Goal: Task Accomplishment & Management: Manage account settings

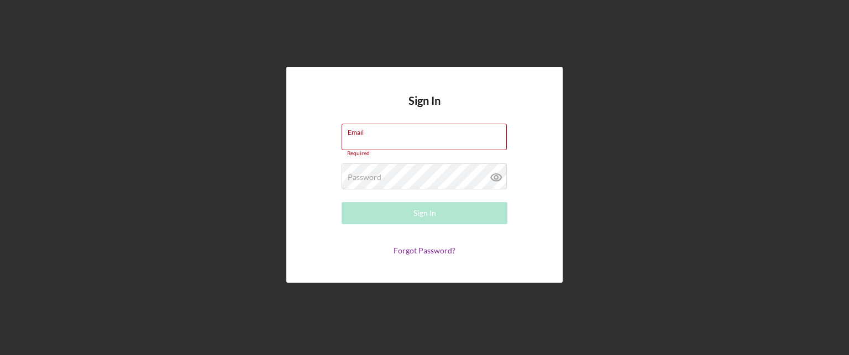
type input "[EMAIL_ADDRESS][DOMAIN_NAME]"
click at [0, 40] on div "Sign In Email [EMAIL_ADDRESS][DOMAIN_NAME] Required Password Required Sign In F…" at bounding box center [424, 177] width 849 height 355
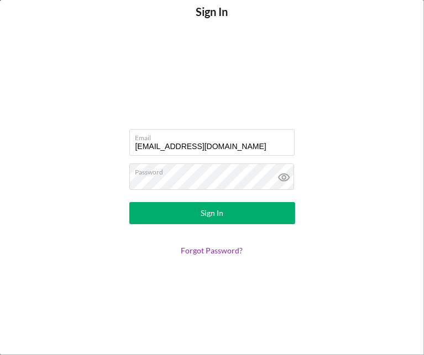
click at [224, 219] on button "Sign In" at bounding box center [212, 213] width 166 height 22
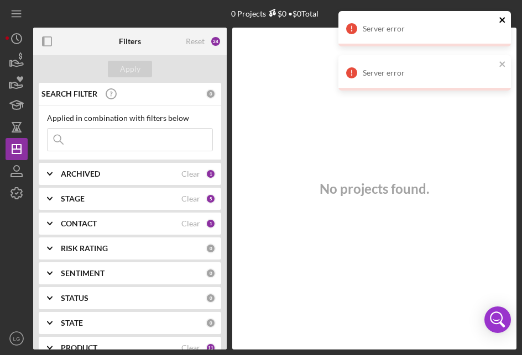
click at [506, 17] on icon "close" at bounding box center [502, 19] width 8 height 9
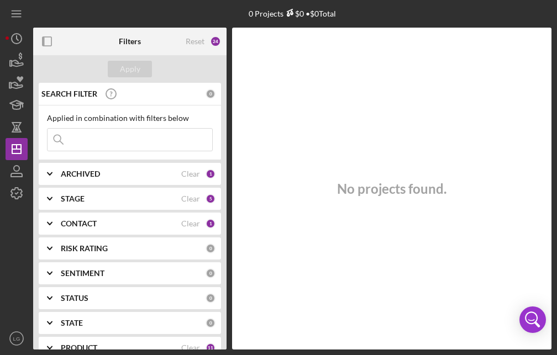
click at [108, 173] on div "ARCHIVED" at bounding box center [121, 174] width 120 height 9
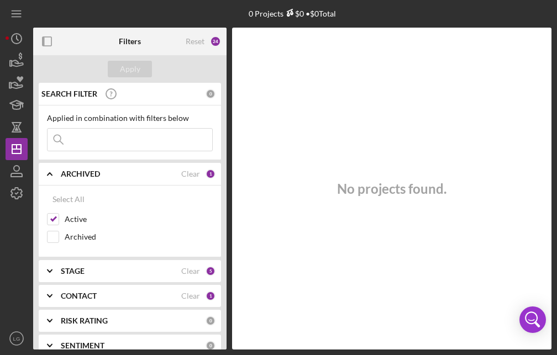
click at [106, 170] on div "ARCHIVED" at bounding box center [121, 174] width 120 height 9
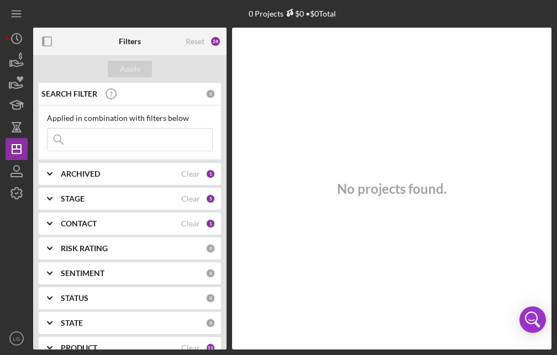
click at [80, 198] on b "STAGE" at bounding box center [73, 199] width 24 height 9
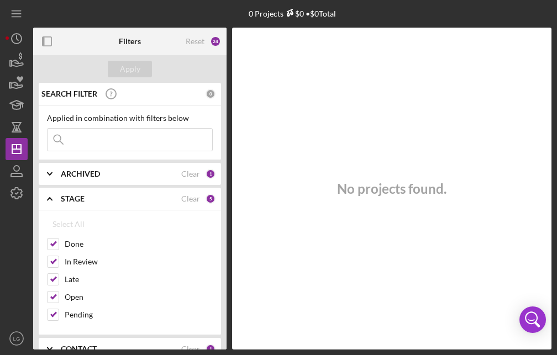
click at [67, 202] on b "STAGE" at bounding box center [73, 199] width 24 height 9
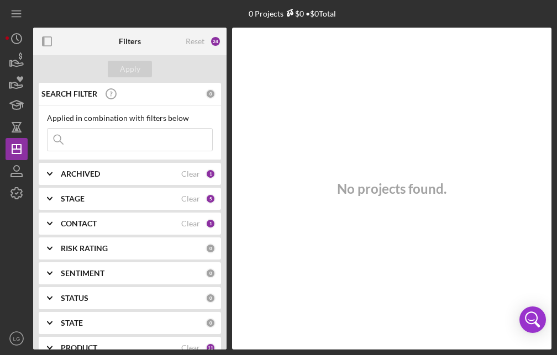
click at [77, 228] on div "CONTACT Clear 1" at bounding box center [138, 224] width 155 height 10
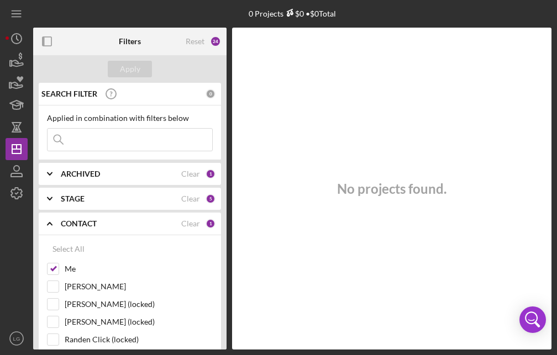
click at [77, 228] on div "CONTACT Clear 1" at bounding box center [138, 224] width 155 height 10
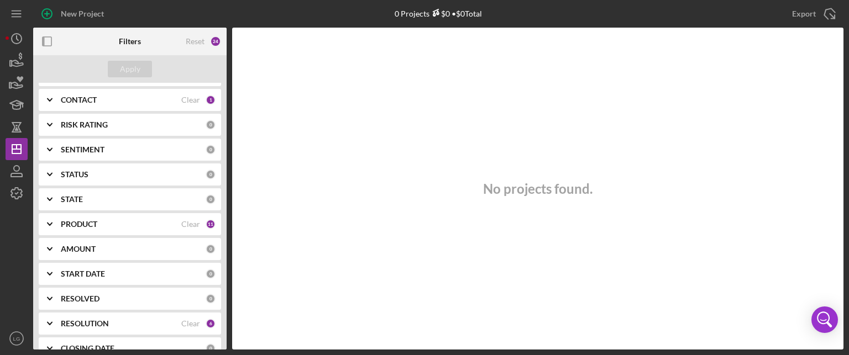
scroll to position [191, 0]
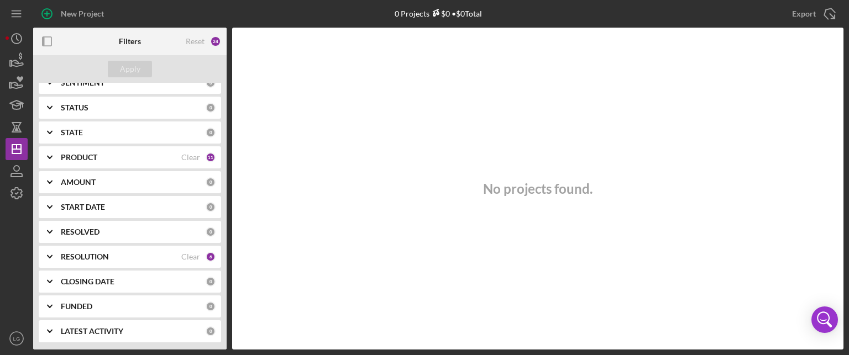
click at [117, 250] on div "RESOLUTION Clear 6" at bounding box center [138, 257] width 155 height 22
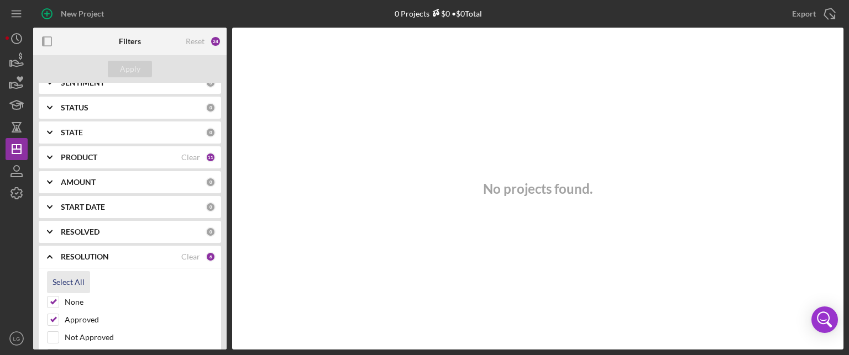
click at [67, 279] on div "Select All" at bounding box center [68, 282] width 32 height 22
checkbox input "true"
click at [184, 258] on div "Clear" at bounding box center [190, 257] width 19 height 9
checkbox input "false"
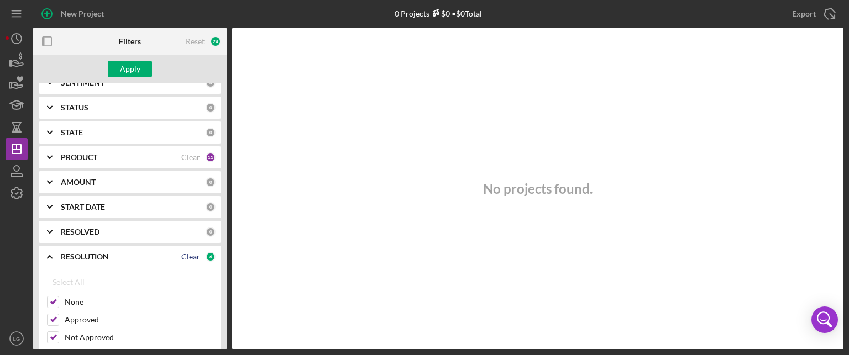
checkbox input "false"
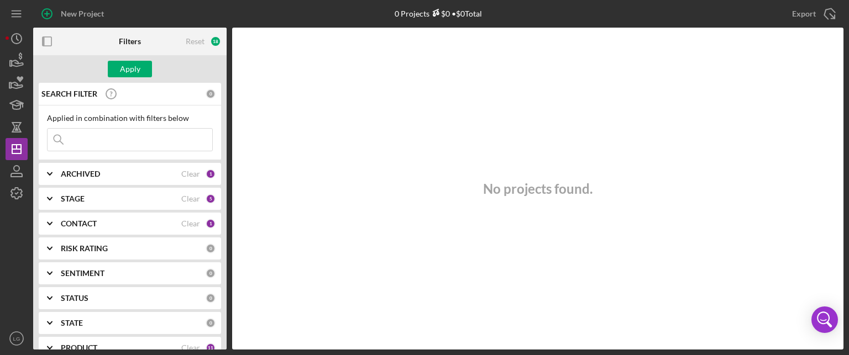
click at [153, 195] on div "STAGE" at bounding box center [121, 199] width 120 height 9
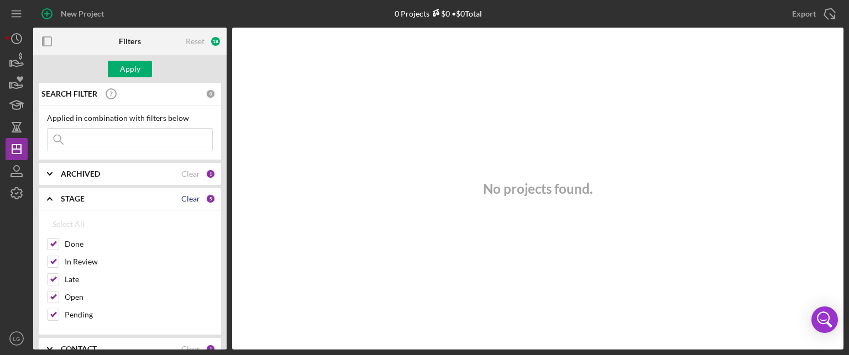
click at [193, 200] on div "Clear" at bounding box center [190, 199] width 19 height 9
checkbox input "false"
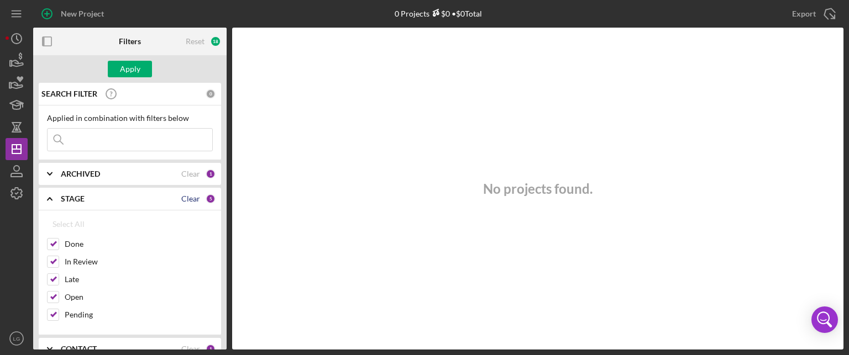
checkbox input "false"
click at [136, 75] on div "Apply" at bounding box center [130, 69] width 20 height 17
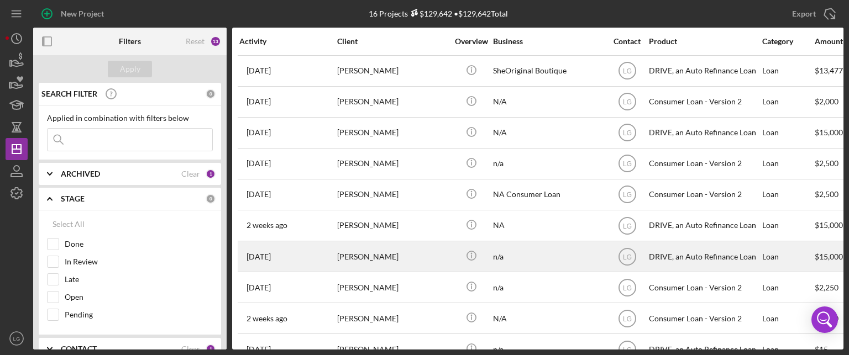
click at [341, 251] on div "[PERSON_NAME]" at bounding box center [392, 256] width 111 height 29
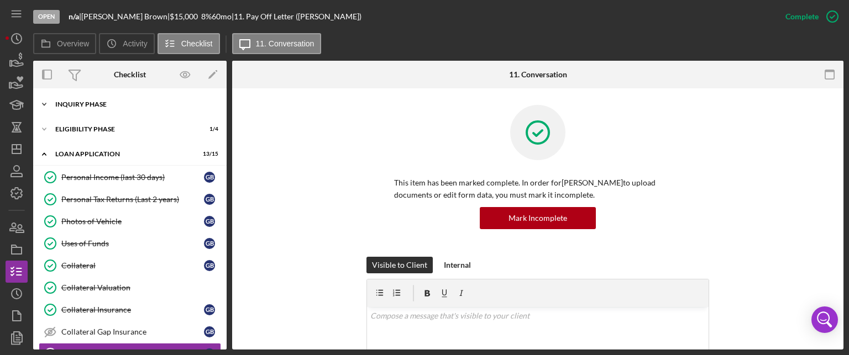
click at [139, 112] on div "Icon/Expander Inquiry Phase 5 / 12" at bounding box center [129, 104] width 193 height 22
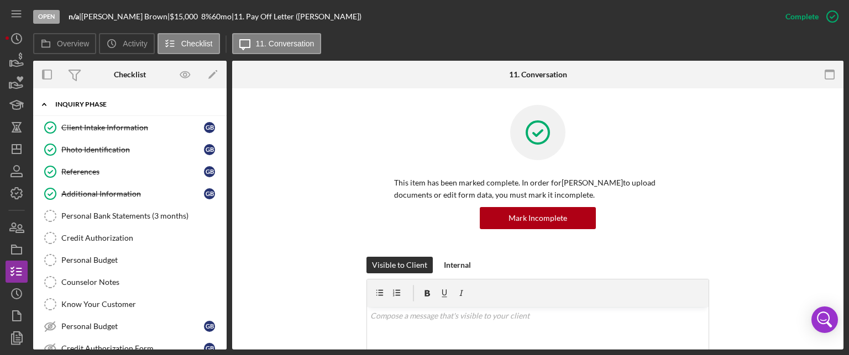
click at [139, 112] on div "Icon/Expander Inquiry Phase 5 / 12" at bounding box center [129, 104] width 193 height 23
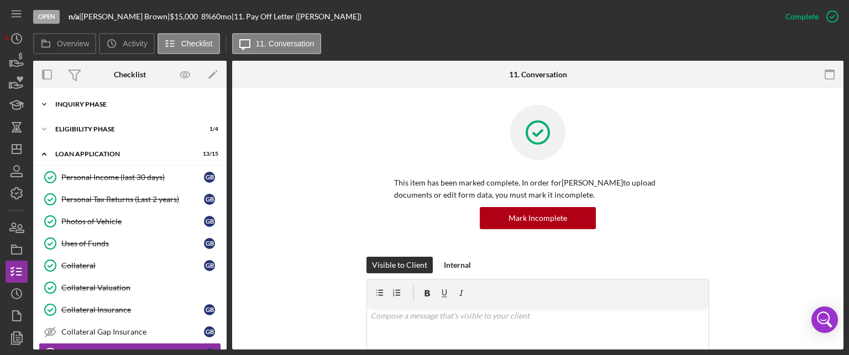
click at [106, 107] on div "Inquiry Phase" at bounding box center [133, 104] width 157 height 7
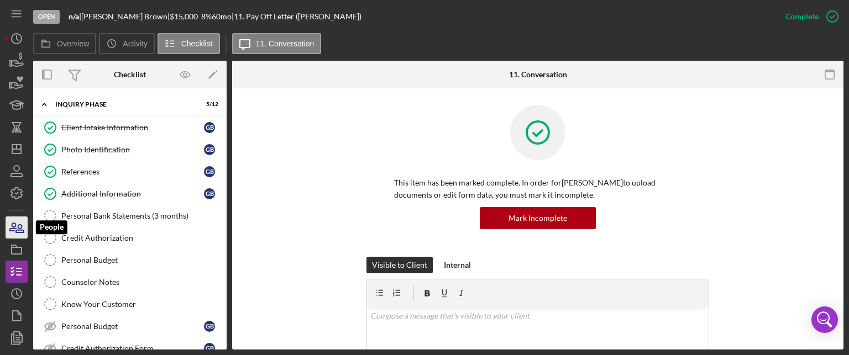
click at [14, 233] on icon "button" at bounding box center [17, 228] width 28 height 28
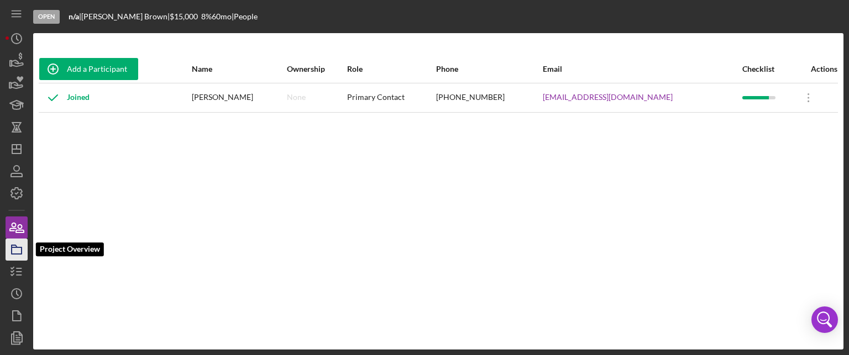
click at [17, 250] on icon "button" at bounding box center [17, 250] width 28 height 28
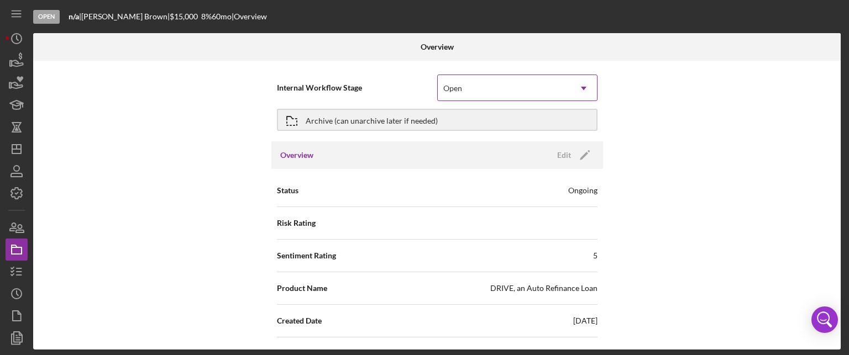
click at [446, 90] on div "Open" at bounding box center [452, 88] width 19 height 9
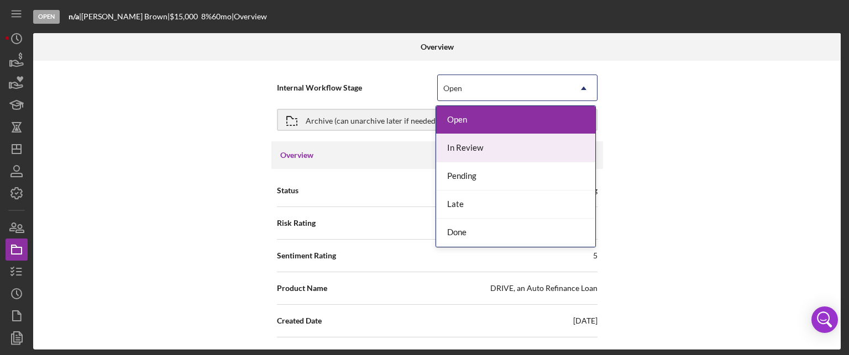
click at [459, 148] on div "In Review" at bounding box center [515, 148] width 159 height 28
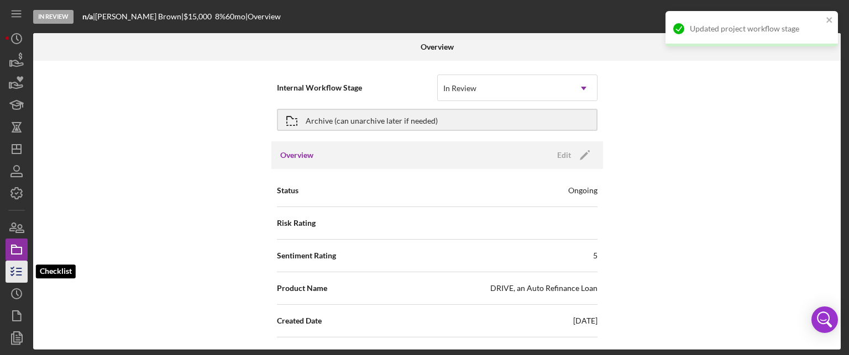
click at [13, 278] on icon "button" at bounding box center [17, 272] width 28 height 28
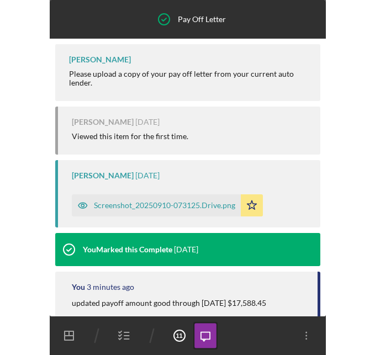
scroll to position [162, 0]
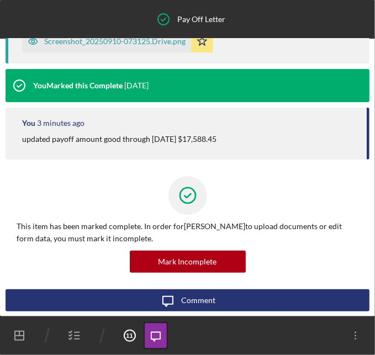
click at [72, 339] on icon "button" at bounding box center [75, 336] width 28 height 28
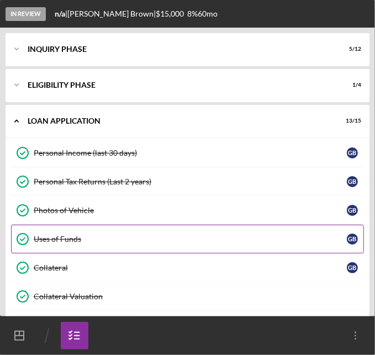
scroll to position [368, 0]
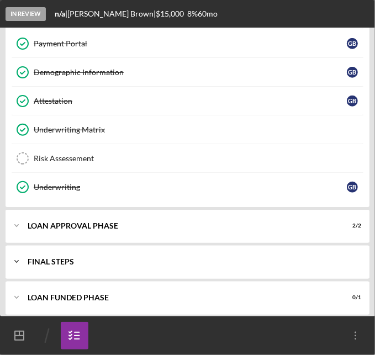
click at [192, 260] on div "FINAL STEPS" at bounding box center [192, 262] width 328 height 7
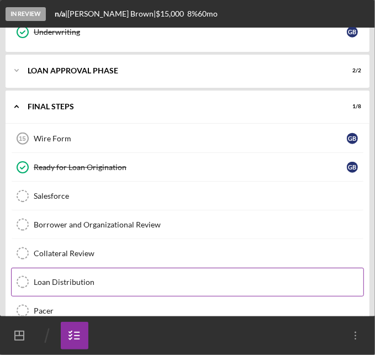
scroll to position [523, 0]
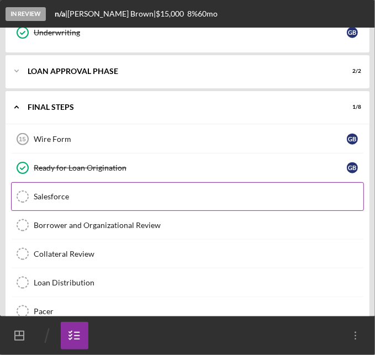
click at [160, 196] on div "Salesforce" at bounding box center [199, 196] width 330 height 9
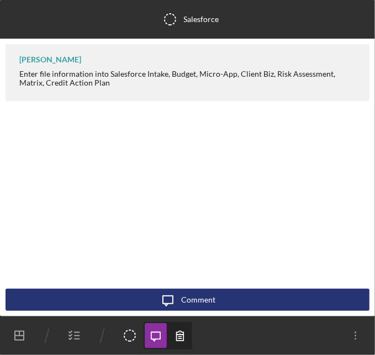
click at [75, 336] on line "button" at bounding box center [77, 336] width 5 height 0
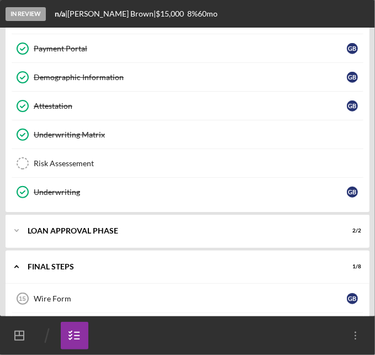
scroll to position [362, 0]
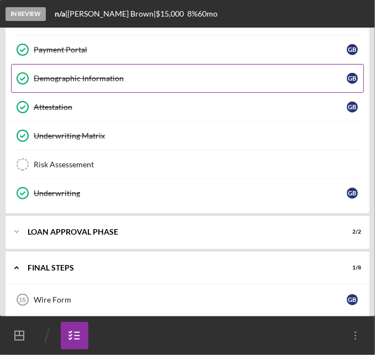
click at [115, 82] on link "Demographic Information Demographic Information G B" at bounding box center [187, 78] width 353 height 29
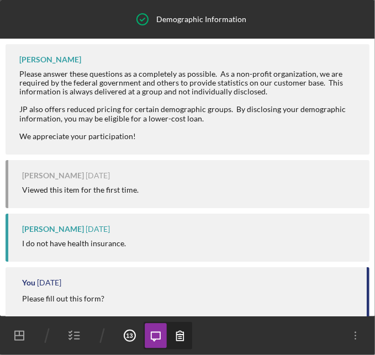
scroll to position [400, 0]
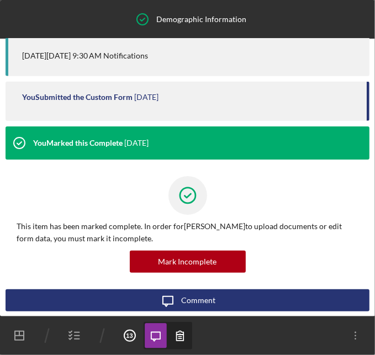
click at [185, 339] on icon "button" at bounding box center [180, 336] width 25 height 25
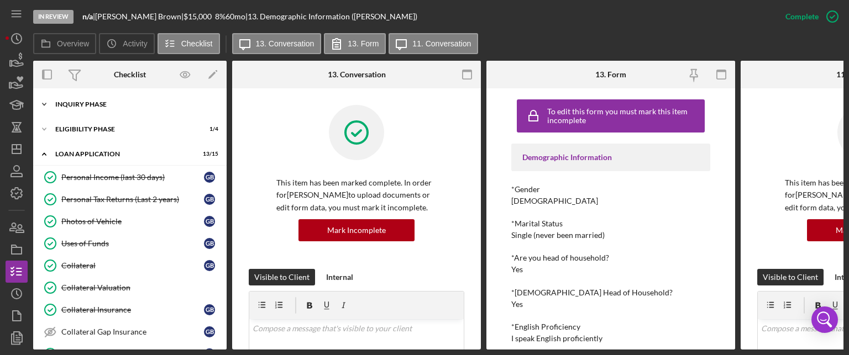
click at [108, 99] on div "Icon/Expander Inquiry Phase 5 / 12" at bounding box center [129, 104] width 193 height 22
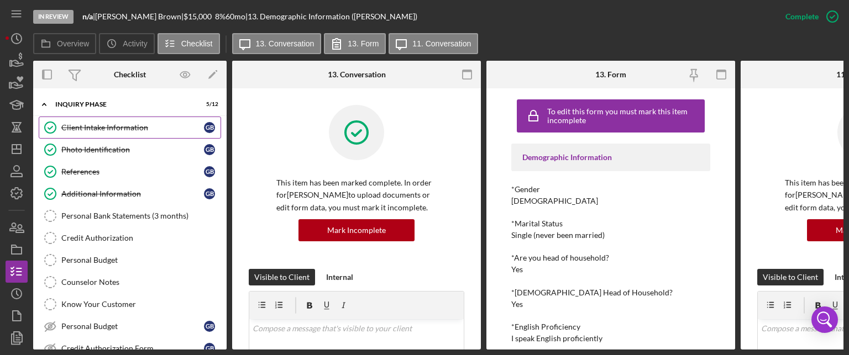
click at [90, 133] on link "Client Intake Information Client Intake Information G B" at bounding box center [130, 128] width 182 height 22
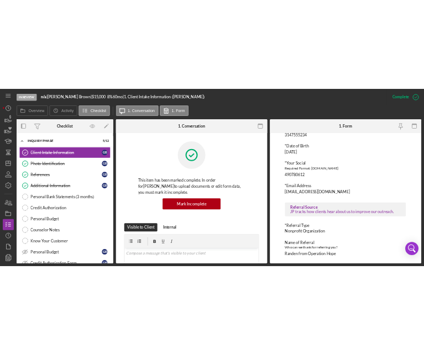
scroll to position [473, 0]
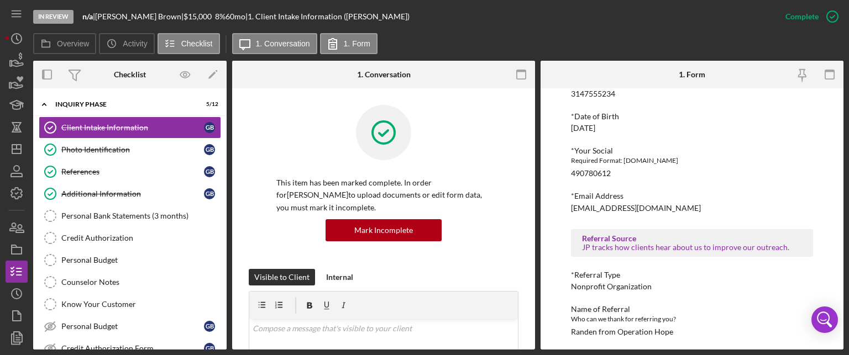
click at [621, 330] on div "Randen from Operation Hope" at bounding box center [622, 332] width 102 height 9
copy div "Randen from Operation Hope Icon/Menu Icon/Dashboard Dashboard Navigation Divide…"
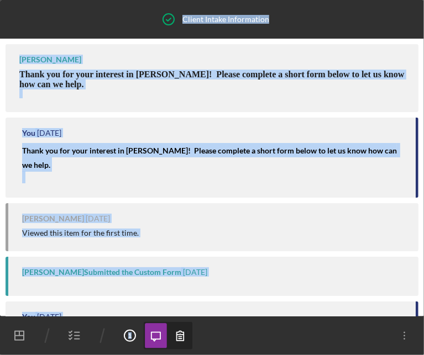
scroll to position [308, 0]
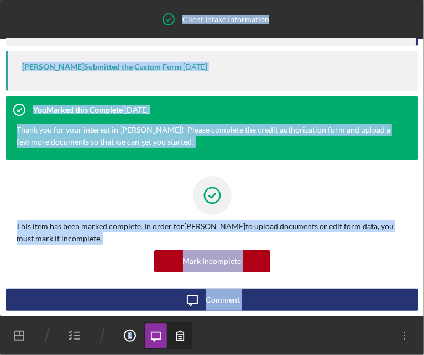
click at [303, 180] on div at bounding box center [212, 198] width 391 height 44
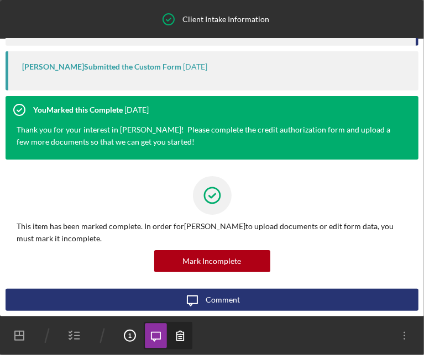
click at [178, 335] on icon "button" at bounding box center [180, 336] width 25 height 25
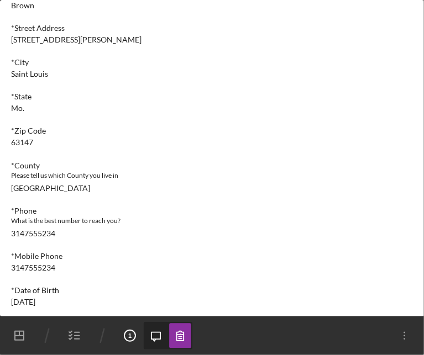
scroll to position [236, 0]
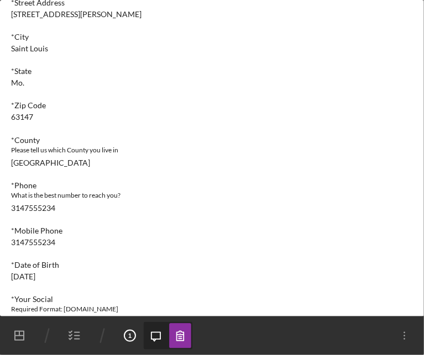
click at [80, 327] on icon "button" at bounding box center [75, 336] width 28 height 28
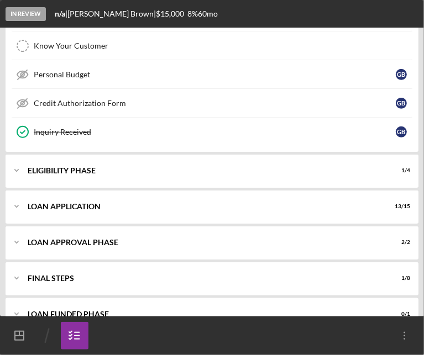
scroll to position [266, 0]
click at [96, 235] on div "Icon/Expander Loan Approval Phase 2 / 2" at bounding box center [212, 241] width 413 height 33
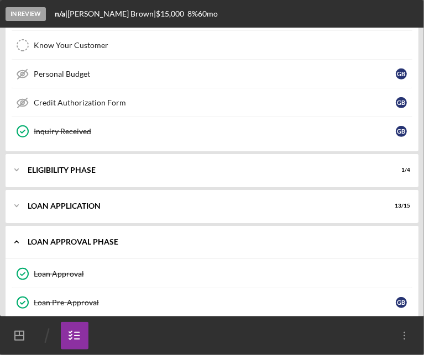
scroll to position [345, 0]
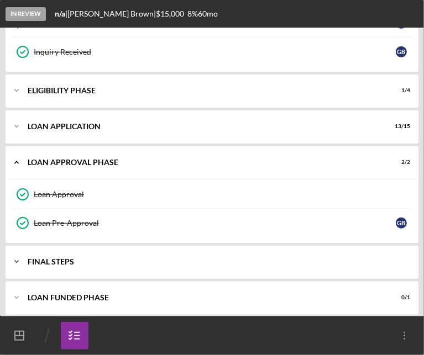
click at [93, 263] on div "Icon/Expander FINAL STEPS 1 / 8" at bounding box center [212, 261] width 413 height 33
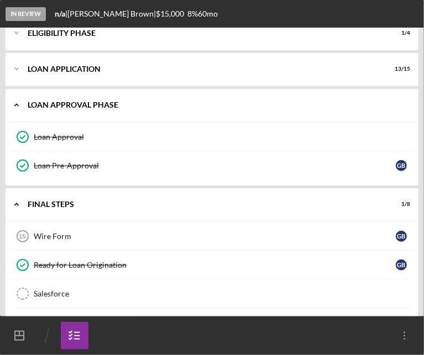
scroll to position [401, 0]
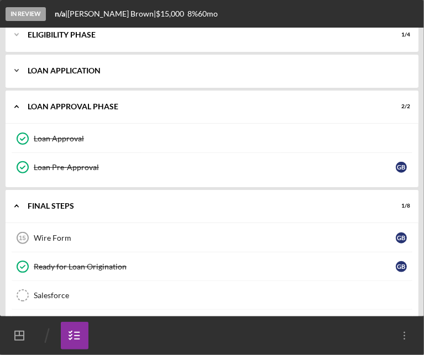
click at [129, 64] on div "Icon/Expander Loan Application 13 / 15" at bounding box center [212, 70] width 413 height 33
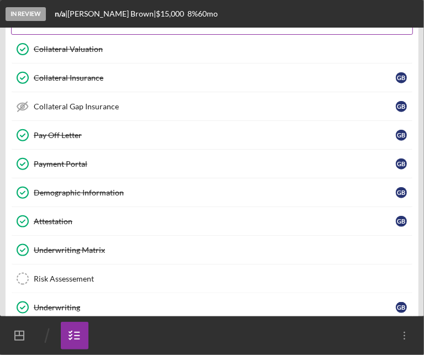
scroll to position [617, 0]
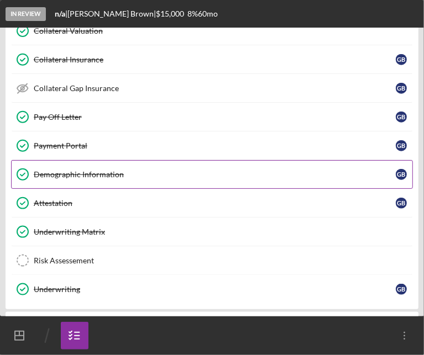
click at [99, 172] on div "Demographic Information" at bounding box center [215, 174] width 362 height 9
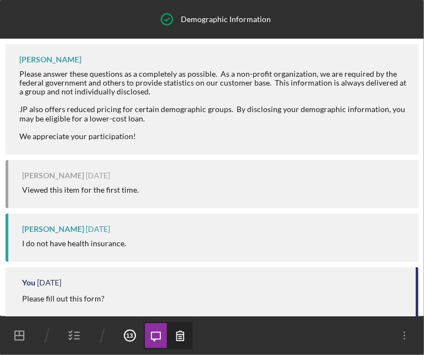
scroll to position [400, 0]
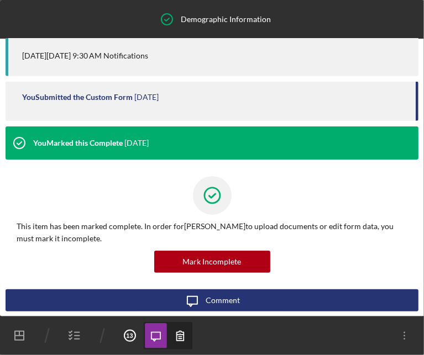
click at [186, 331] on icon "button" at bounding box center [180, 336] width 25 height 25
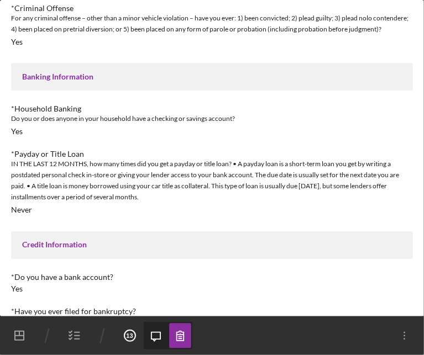
scroll to position [980, 0]
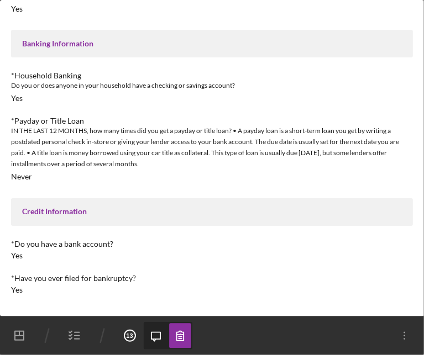
click at [73, 338] on icon "button" at bounding box center [75, 336] width 28 height 28
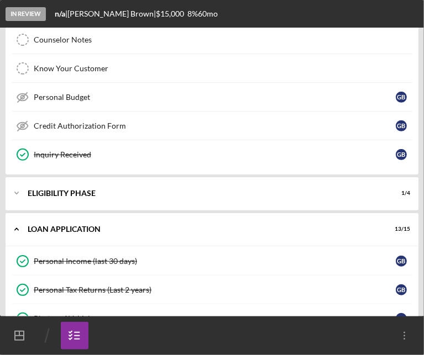
scroll to position [250, 0]
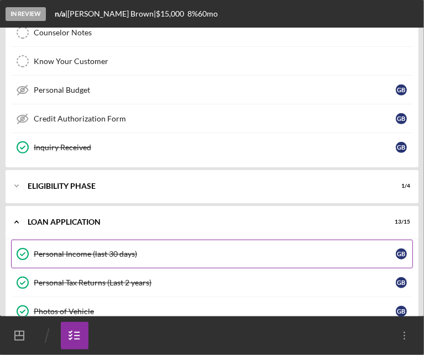
click at [153, 256] on link "Personal Income (last 30 days) Personal Income (last 30 days) G B" at bounding box center [212, 254] width 402 height 29
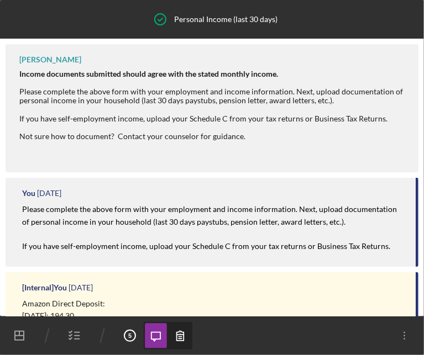
scroll to position [466, 0]
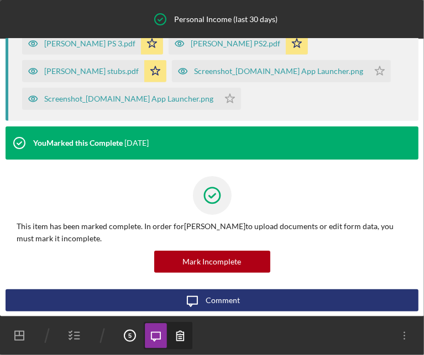
click at [179, 340] on icon "button" at bounding box center [180, 336] width 25 height 25
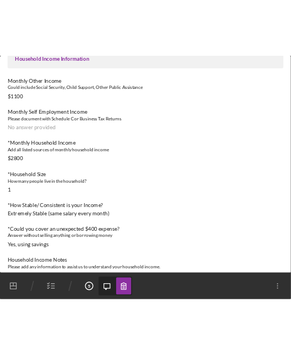
scroll to position [311, 0]
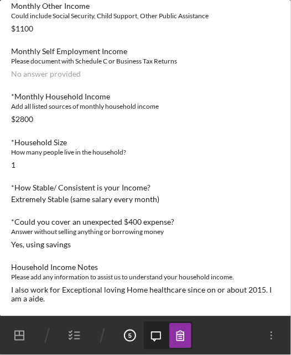
click at [75, 327] on icon "button" at bounding box center [75, 336] width 28 height 28
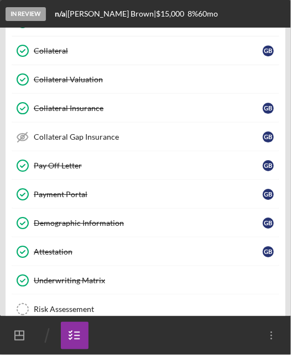
scroll to position [569, 0]
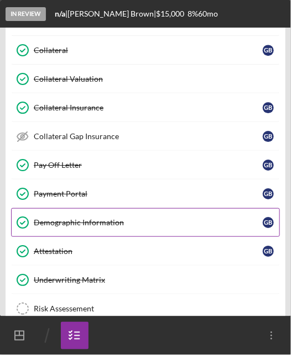
click at [102, 223] on link "Demographic Information Demographic Information G B" at bounding box center [145, 222] width 269 height 29
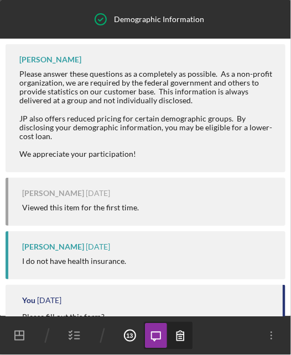
scroll to position [427, 0]
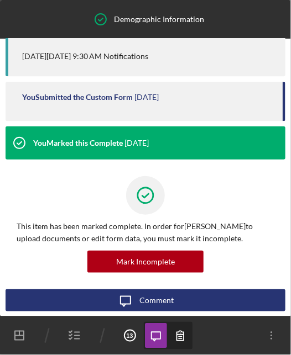
click at [173, 331] on icon "button" at bounding box center [180, 336] width 25 height 25
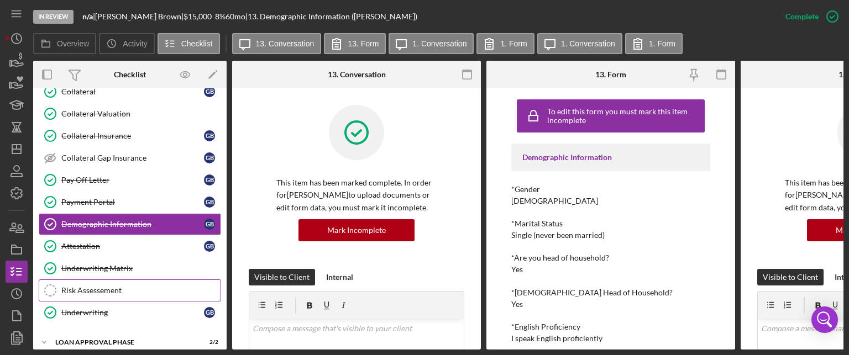
scroll to position [233, 0]
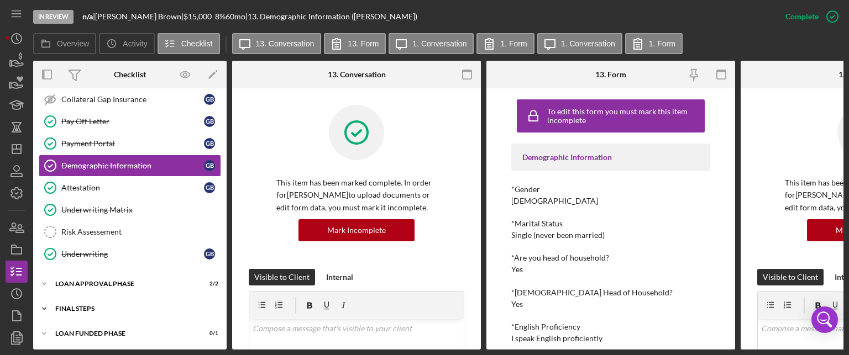
click at [95, 306] on div "FINAL STEPS" at bounding box center [133, 309] width 157 height 7
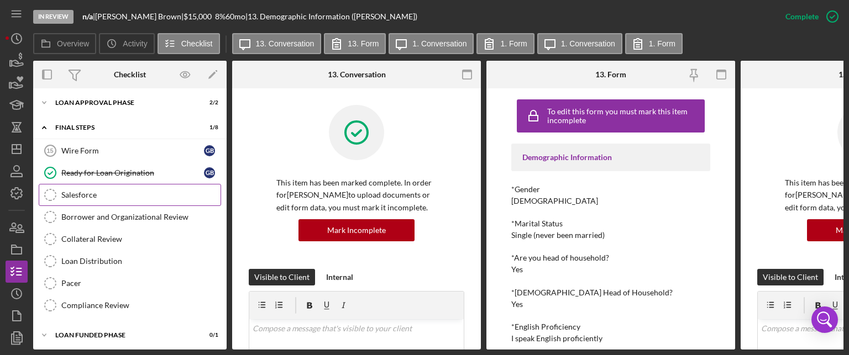
click at [101, 198] on link "Salesforce Salesforce" at bounding box center [130, 195] width 182 height 22
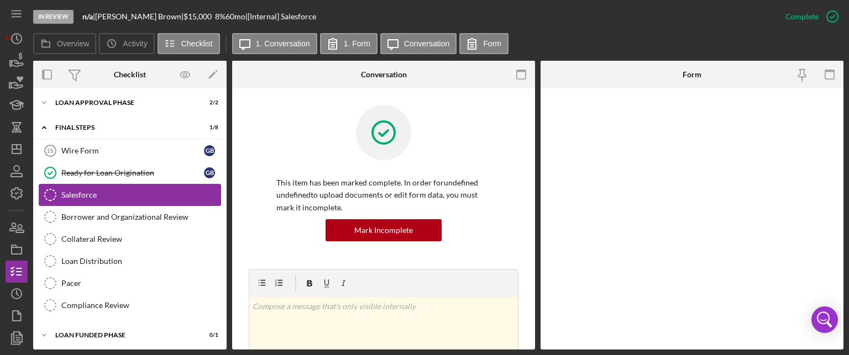
scroll to position [411, 0]
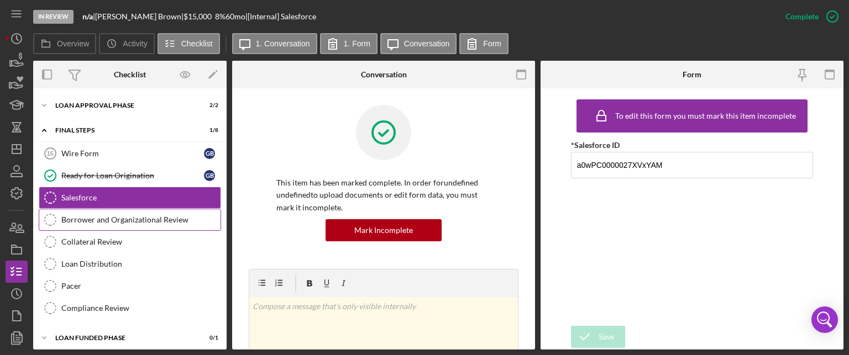
click at [175, 216] on div "Borrower and Organizational Review" at bounding box center [140, 220] width 159 height 9
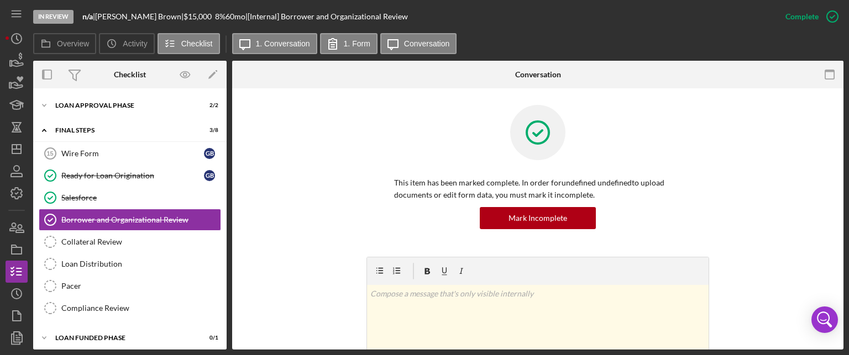
scroll to position [221, 0]
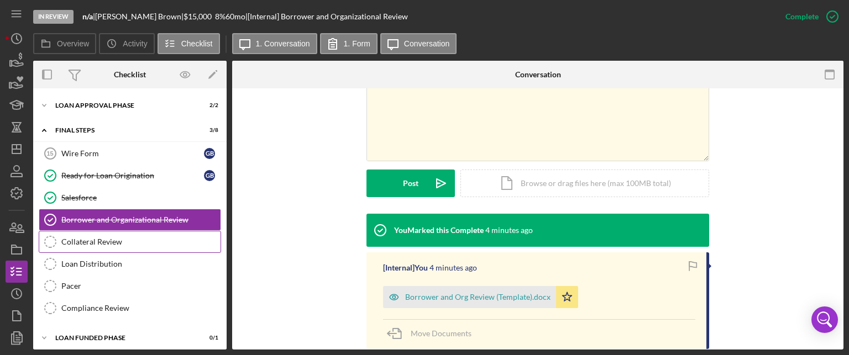
click at [164, 244] on link "Collateral Review Collateral Review" at bounding box center [130, 242] width 182 height 22
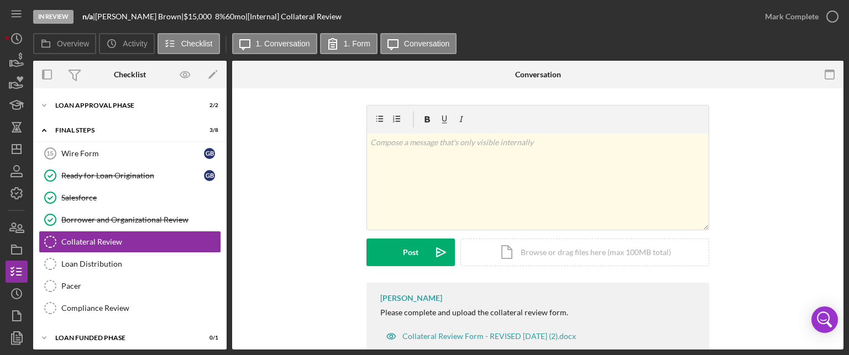
scroll to position [30, 0]
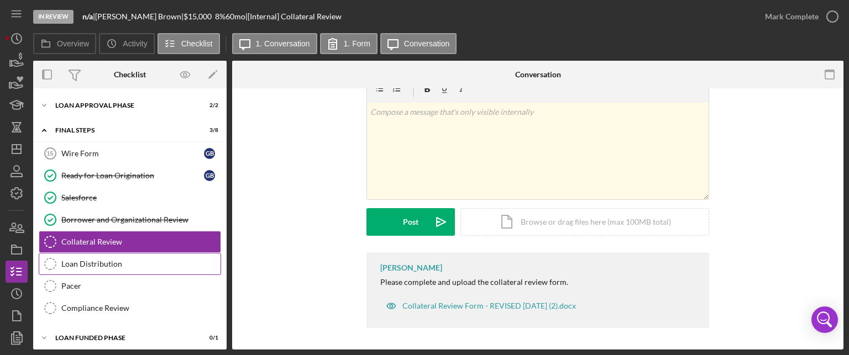
click at [141, 261] on div "Loan Distribution" at bounding box center [140, 264] width 159 height 9
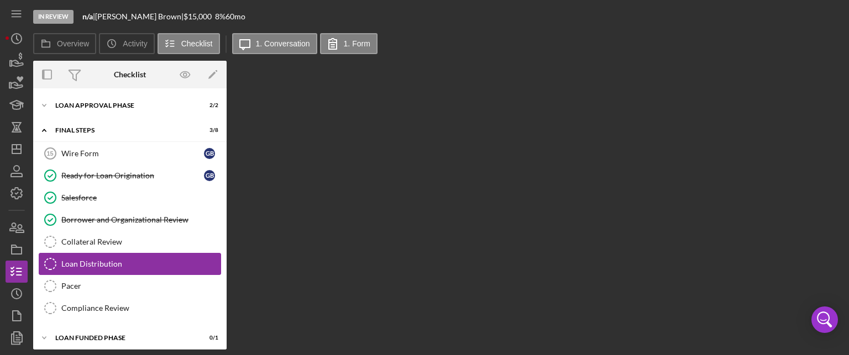
scroll to position [411, 0]
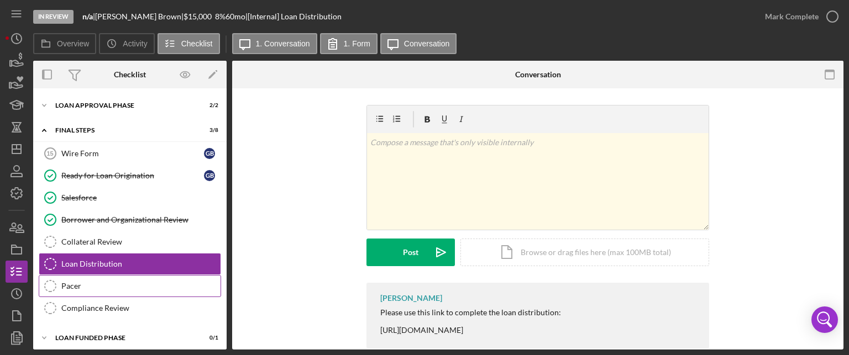
drag, startPoint x: 144, startPoint y: 291, endPoint x: 151, endPoint y: 286, distance: 9.1
click at [148, 290] on link "Pacer Pacer" at bounding box center [130, 286] width 182 height 22
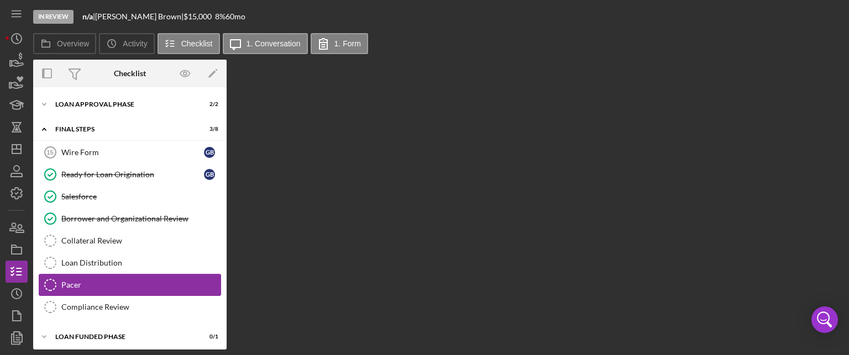
scroll to position [411, 0]
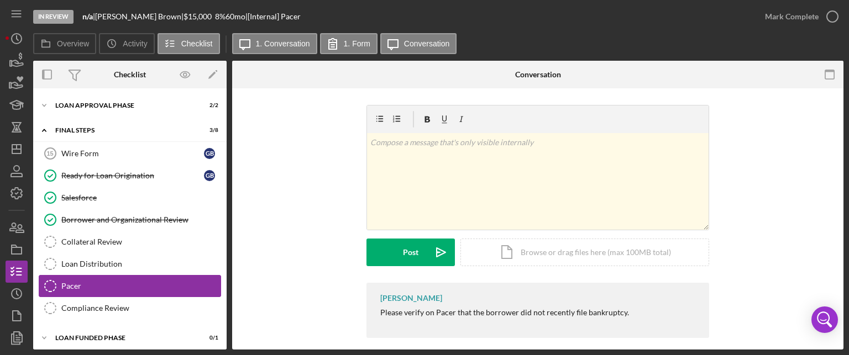
click at [96, 282] on div "Pacer" at bounding box center [140, 286] width 159 height 9
click at [119, 253] on link "Loan Distribution Loan Distribution" at bounding box center [130, 264] width 182 height 22
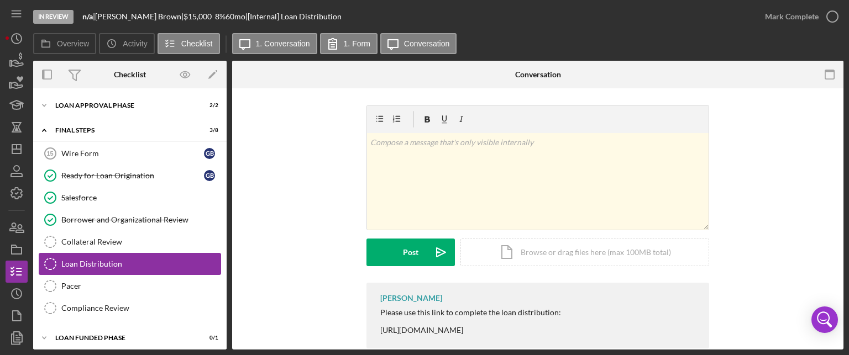
drag, startPoint x: 127, startPoint y: 241, endPoint x: 127, endPoint y: 251, distance: 9.9
click at [127, 251] on div "Wire Form 15 Wire Form G B Ready for Loan Origination Ready for Loan Originatio…" at bounding box center [129, 234] width 193 height 182
click at [129, 238] on div "Collateral Review" at bounding box center [140, 242] width 159 height 9
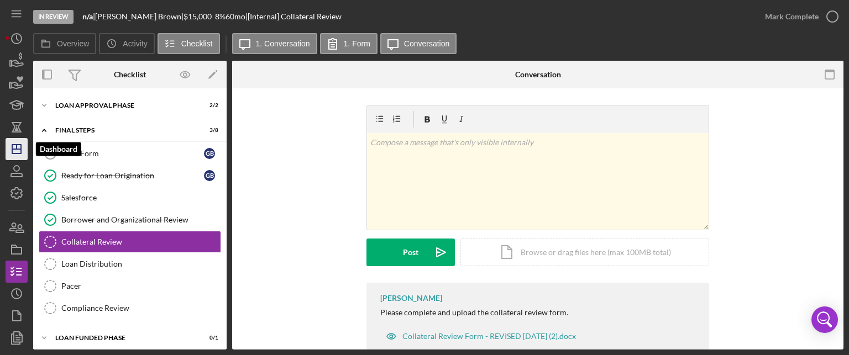
click at [15, 152] on icon "Icon/Dashboard" at bounding box center [17, 149] width 28 height 28
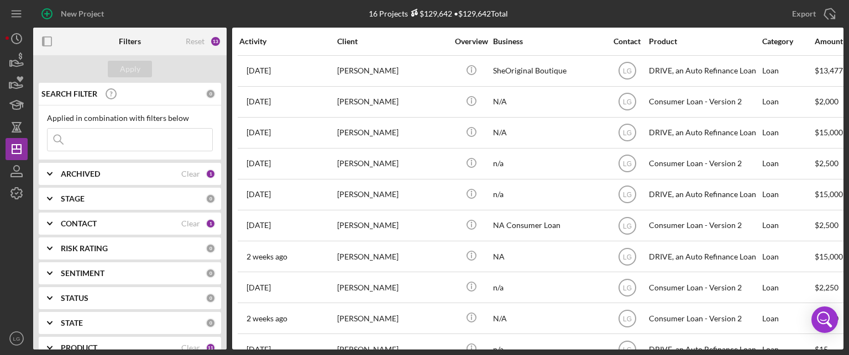
click at [95, 146] on input at bounding box center [130, 140] width 165 height 22
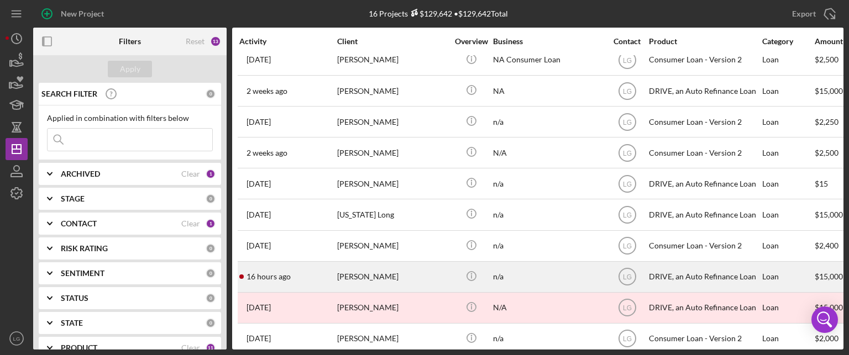
scroll to position [215, 0]
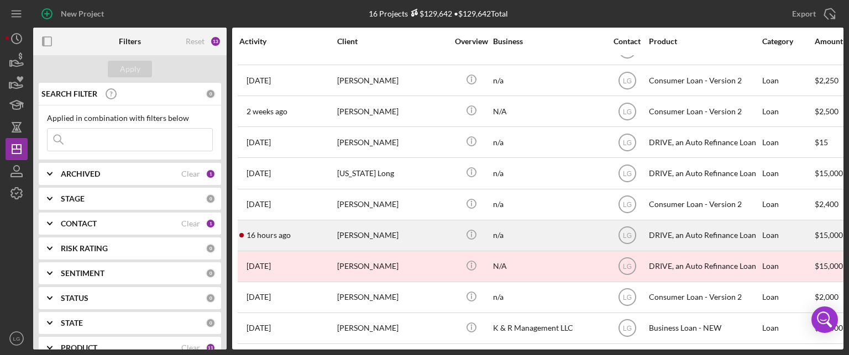
click at [312, 224] on div "16 hours ago [PERSON_NAME]" at bounding box center [287, 235] width 97 height 29
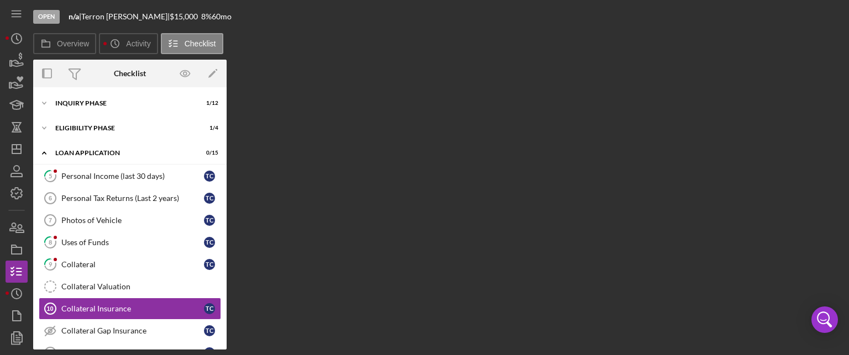
scroll to position [88, 0]
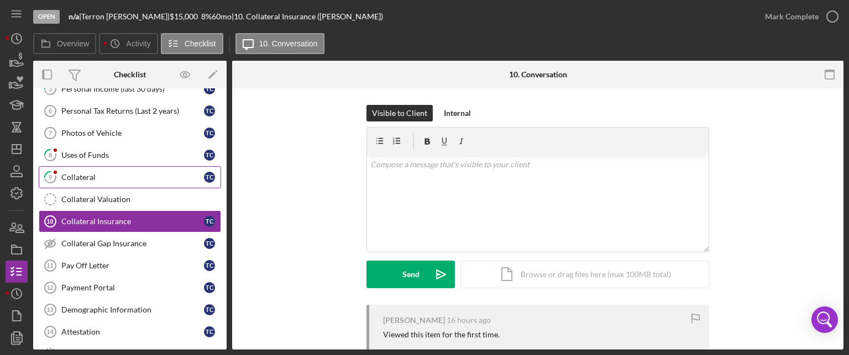
click at [137, 166] on link "9 Collateral T C" at bounding box center [130, 177] width 182 height 22
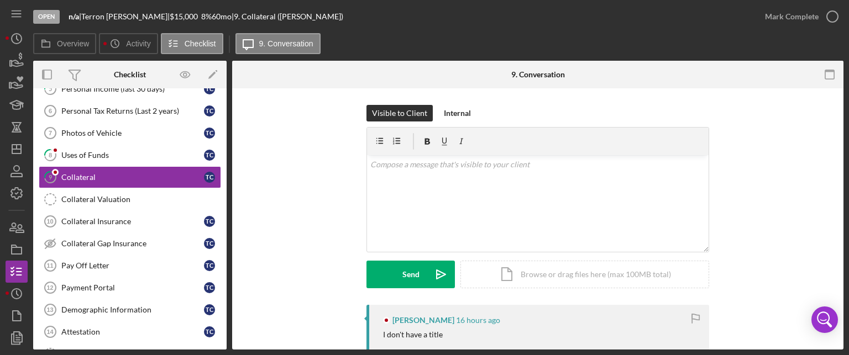
scroll to position [221, 0]
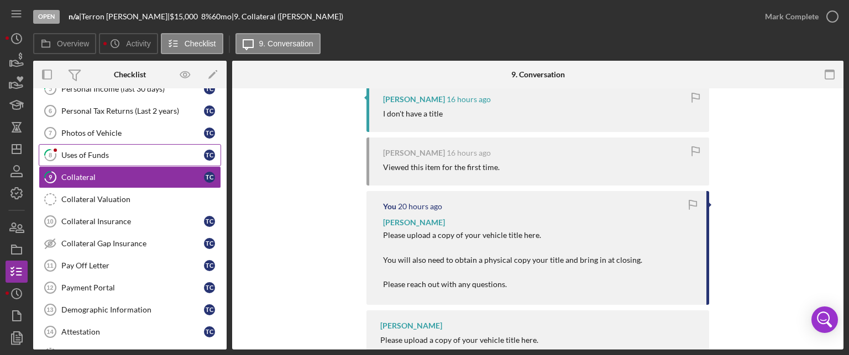
click at [170, 151] on div "Uses of Funds" at bounding box center [132, 155] width 143 height 9
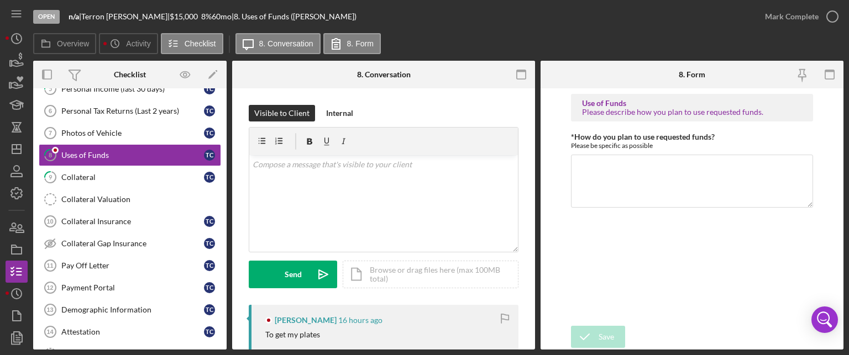
scroll to position [166, 0]
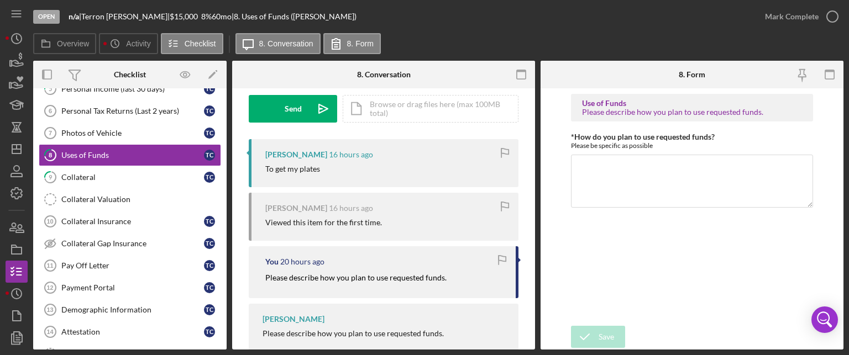
click at [296, 167] on div "To get my plates" at bounding box center [292, 169] width 55 height 9
copy div "To get my plates"
click at [598, 172] on textarea "*How do you plan to use requested funds?" at bounding box center [692, 181] width 242 height 53
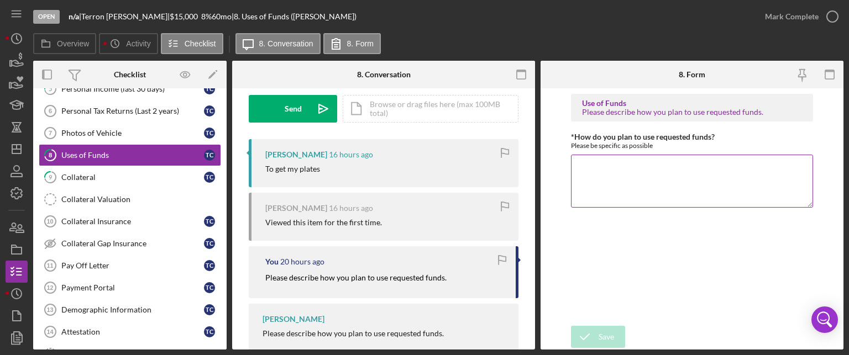
paste textarea "To get my plates"
type textarea "To get my plates"
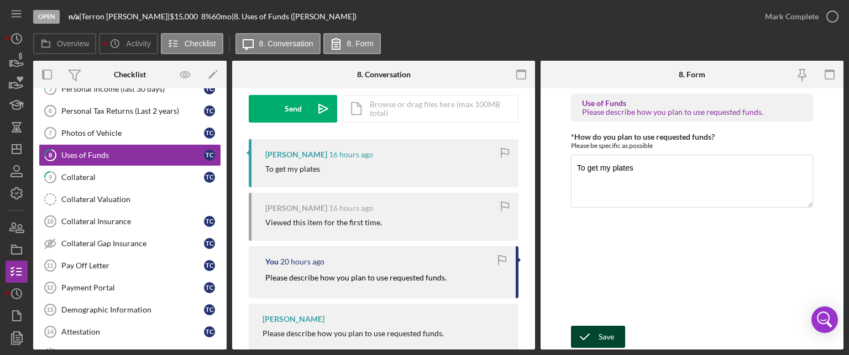
drag, startPoint x: 600, startPoint y: 340, endPoint x: 594, endPoint y: 333, distance: 9.1
click at [598, 338] on div "Save" at bounding box center [605, 337] width 15 height 22
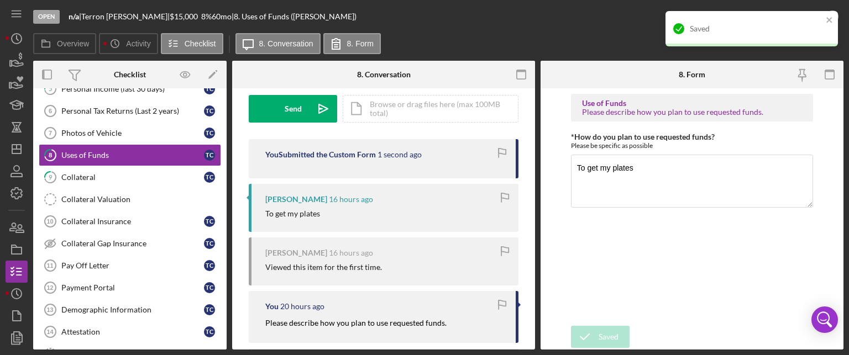
click at [826, 15] on div "Saved" at bounding box center [751, 28] width 172 height 35
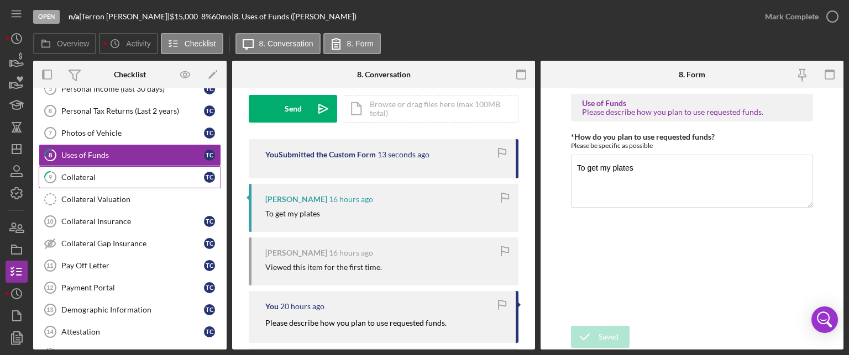
click at [75, 173] on div "Collateral" at bounding box center [132, 177] width 143 height 9
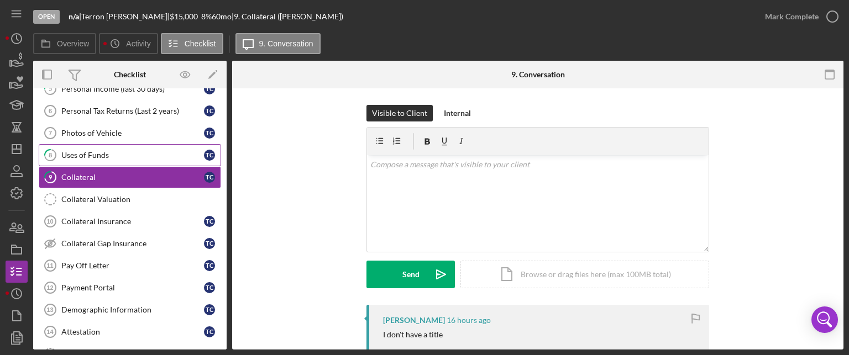
click at [74, 157] on div "Uses of Funds" at bounding box center [132, 155] width 143 height 9
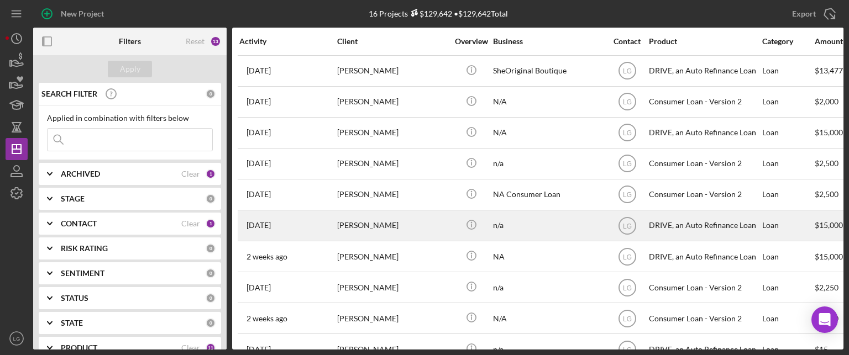
click at [328, 214] on div "[DATE] [PERSON_NAME]" at bounding box center [287, 225] width 97 height 29
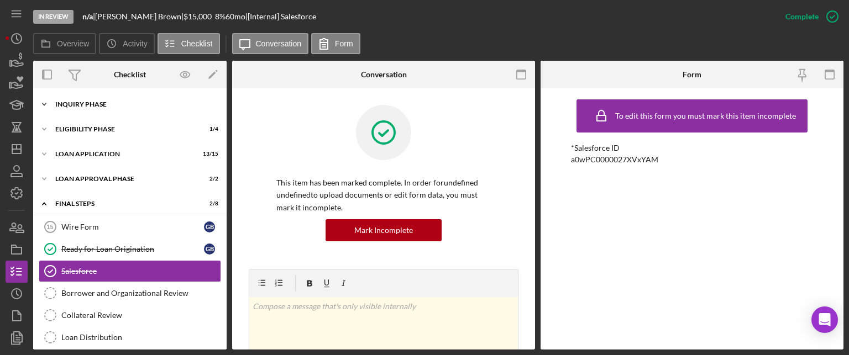
scroll to position [51, 0]
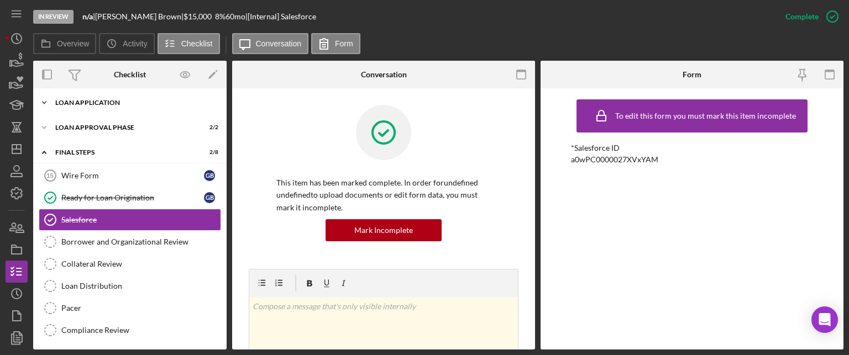
click at [96, 108] on div "Icon/Expander Loan Application 13 / 15" at bounding box center [129, 103] width 193 height 22
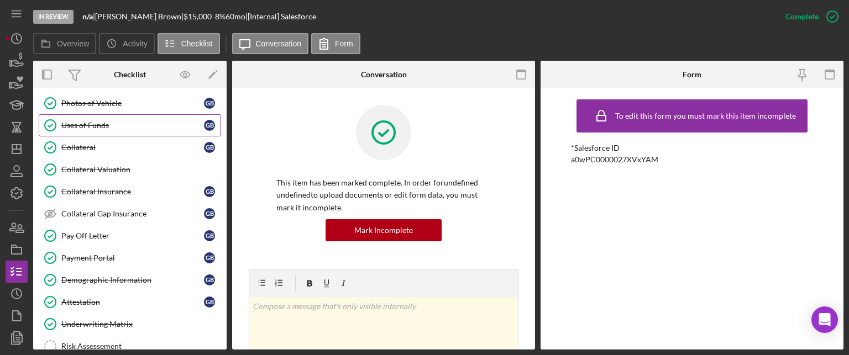
scroll to position [0, 0]
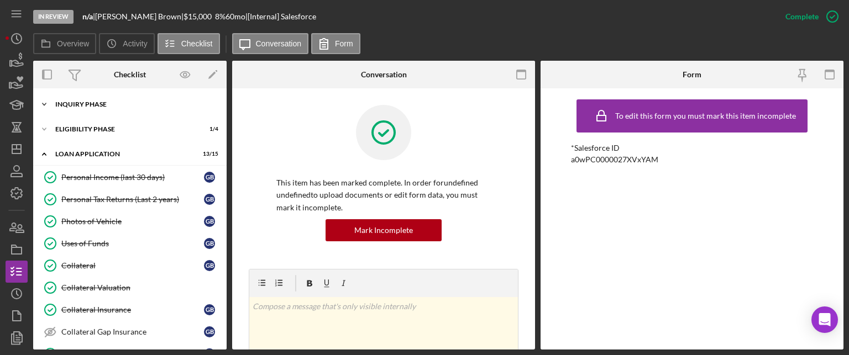
click at [102, 104] on div "Inquiry Phase" at bounding box center [133, 104] width 157 height 7
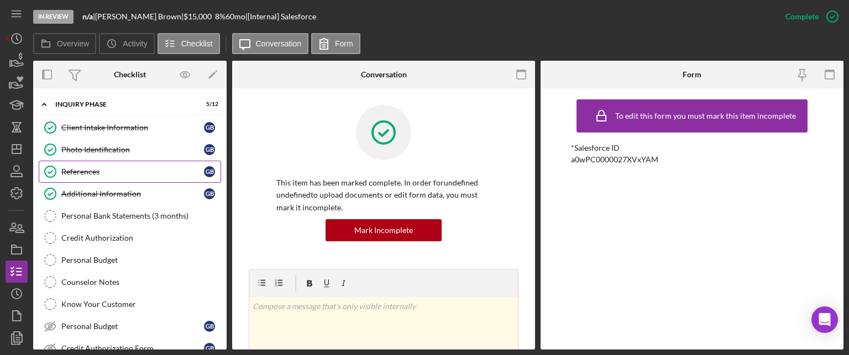
click at [104, 171] on div "References" at bounding box center [132, 171] width 143 height 9
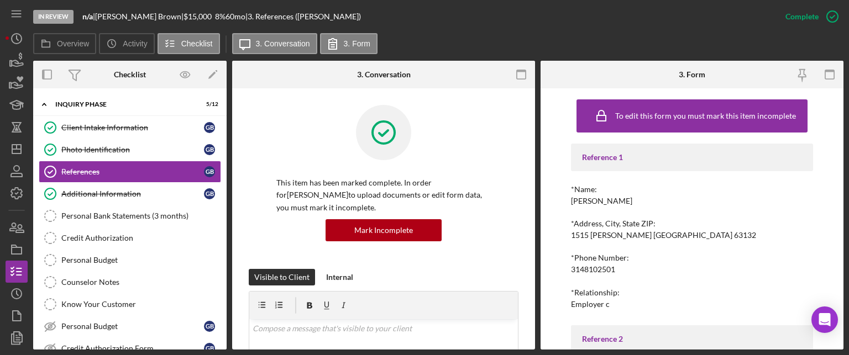
click at [585, 201] on div "[PERSON_NAME]" at bounding box center [601, 201] width 61 height 9
click at [585, 201] on div "Amy Lee" at bounding box center [601, 201] width 61 height 9
copy div "Amy Lee"
click at [579, 272] on div "3148102501" at bounding box center [593, 269] width 44 height 9
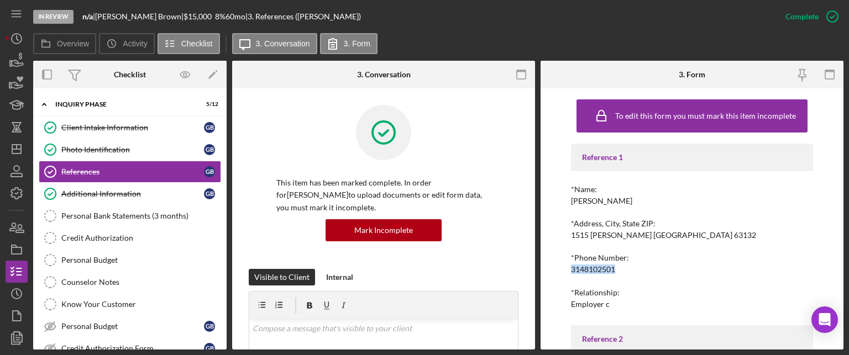
click at [579, 272] on div "3148102501" at bounding box center [593, 269] width 44 height 9
copy div "3148102501"
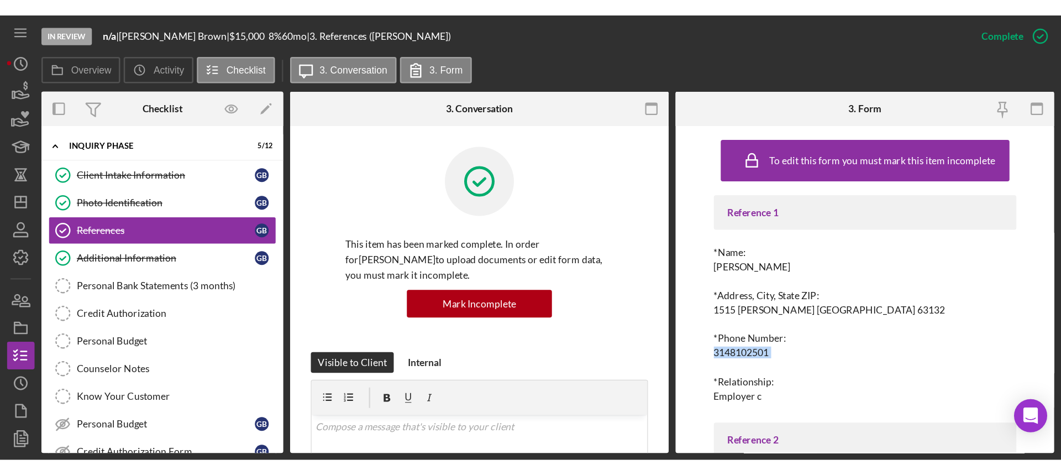
scroll to position [157, 0]
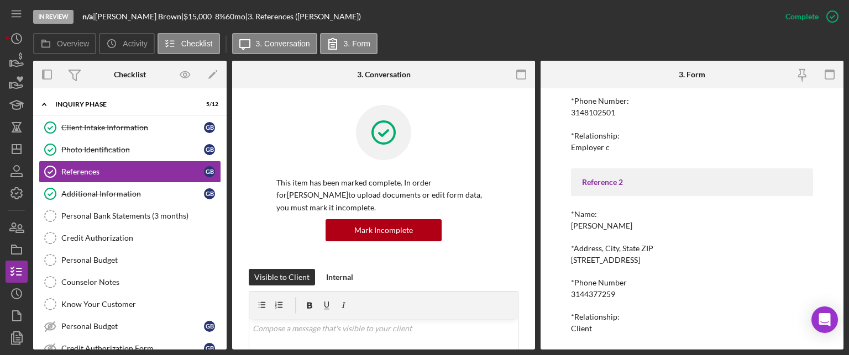
click at [586, 224] on div "Roger Butler" at bounding box center [601, 226] width 61 height 9
copy div "Roger Butler"
click at [597, 297] on div "3144377259" at bounding box center [593, 294] width 44 height 9
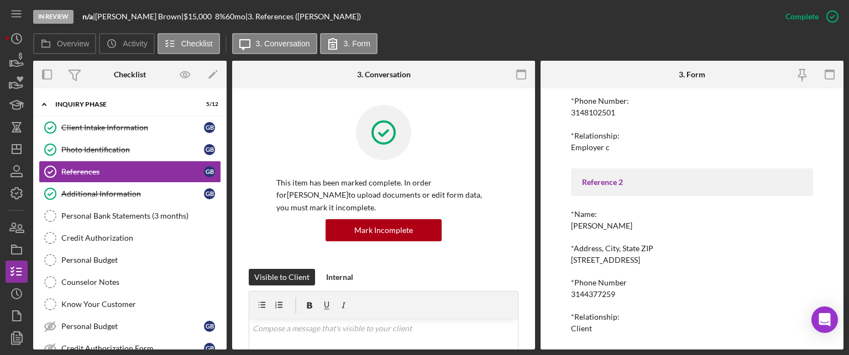
click at [597, 298] on div "3144377259" at bounding box center [593, 294] width 44 height 9
copy div "3144377259"
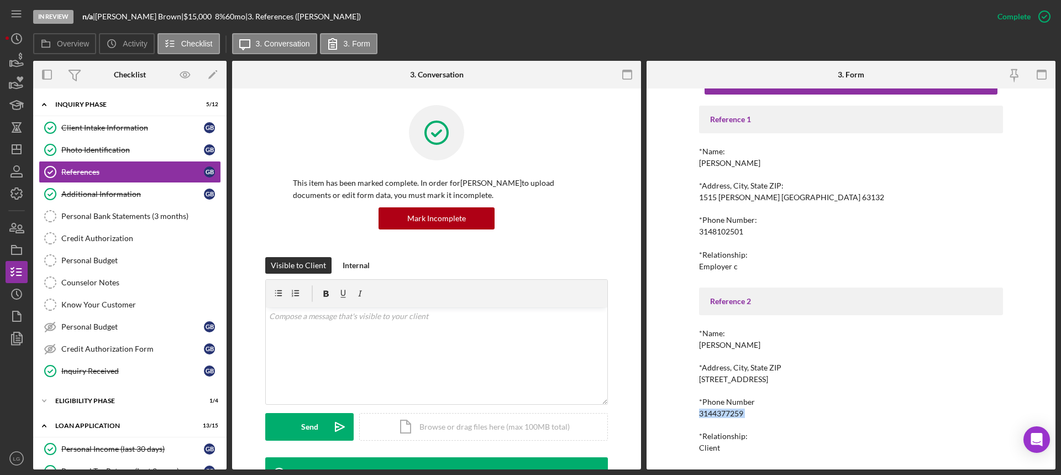
scroll to position [38, 0]
click at [13, 149] on line "button" at bounding box center [16, 149] width 9 height 0
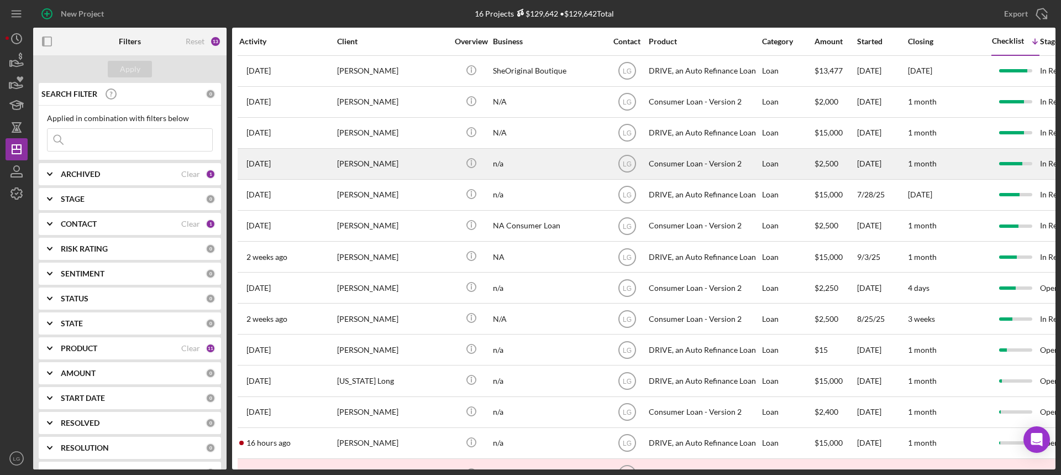
click at [340, 161] on div "[PERSON_NAME]" at bounding box center [392, 163] width 111 height 29
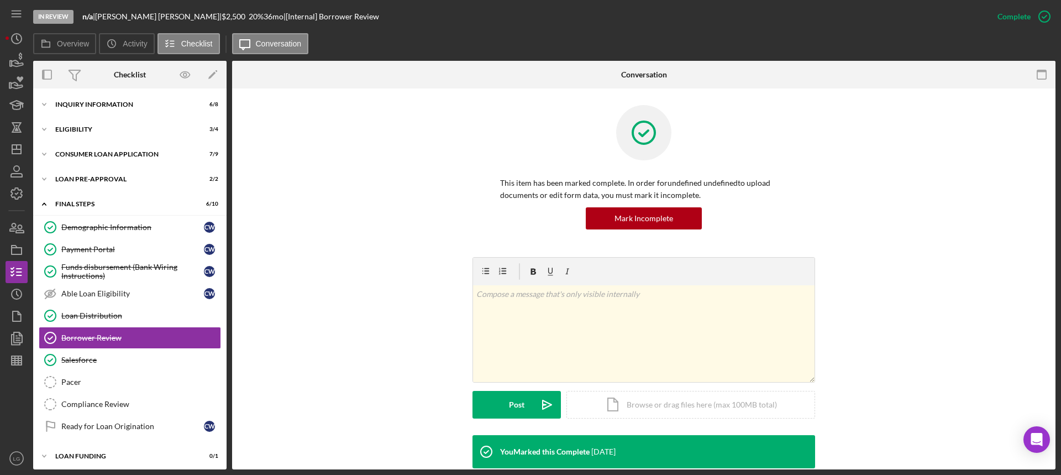
scroll to position [3, 0]
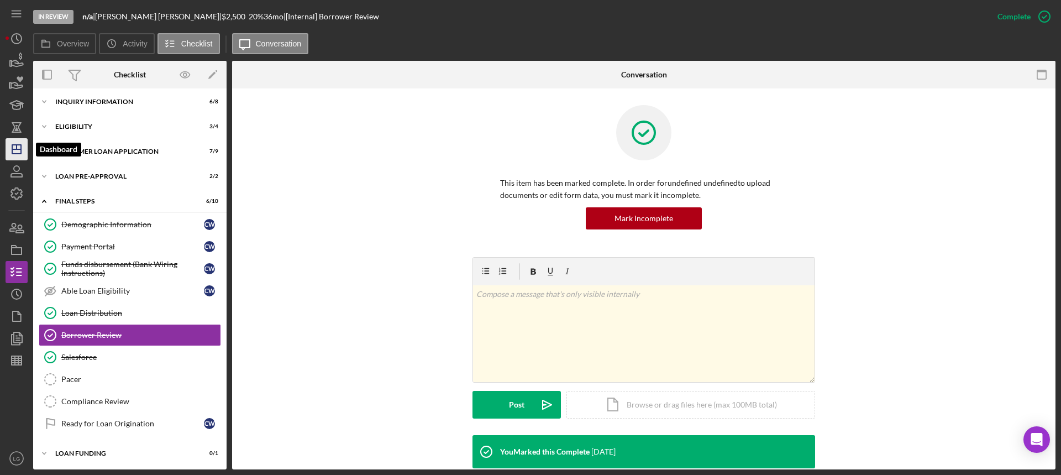
click at [15, 155] on icon "Icon/Dashboard" at bounding box center [17, 149] width 28 height 28
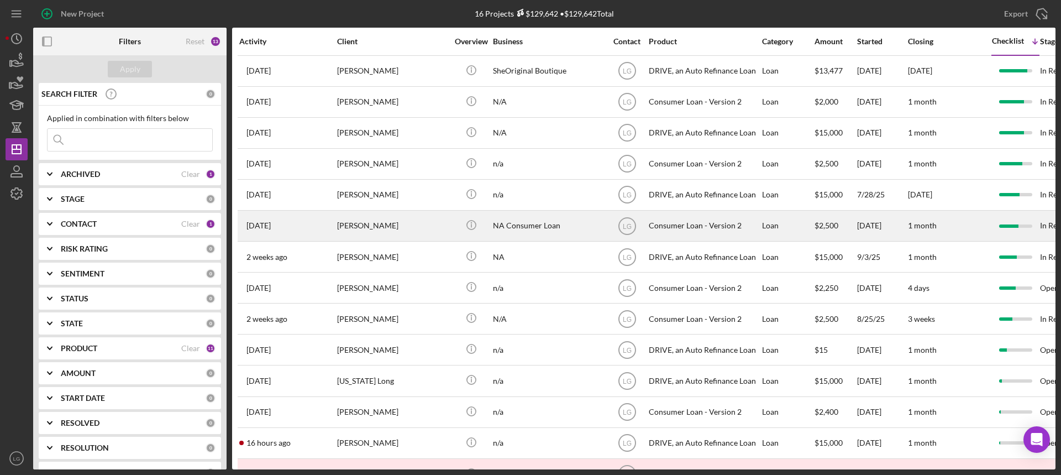
click at [388, 227] on div "[PERSON_NAME]" at bounding box center [392, 225] width 111 height 29
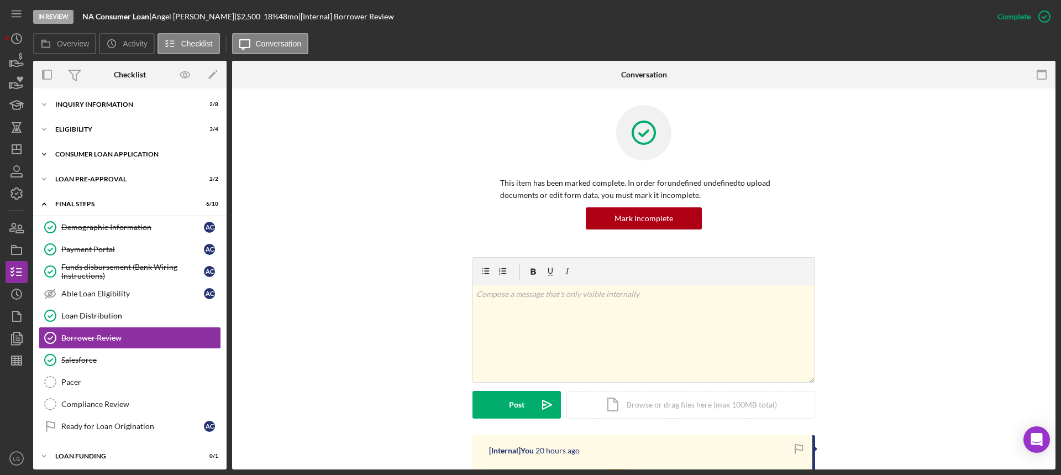
click at [117, 156] on div "Consumer Loan Application" at bounding box center [133, 154] width 157 height 7
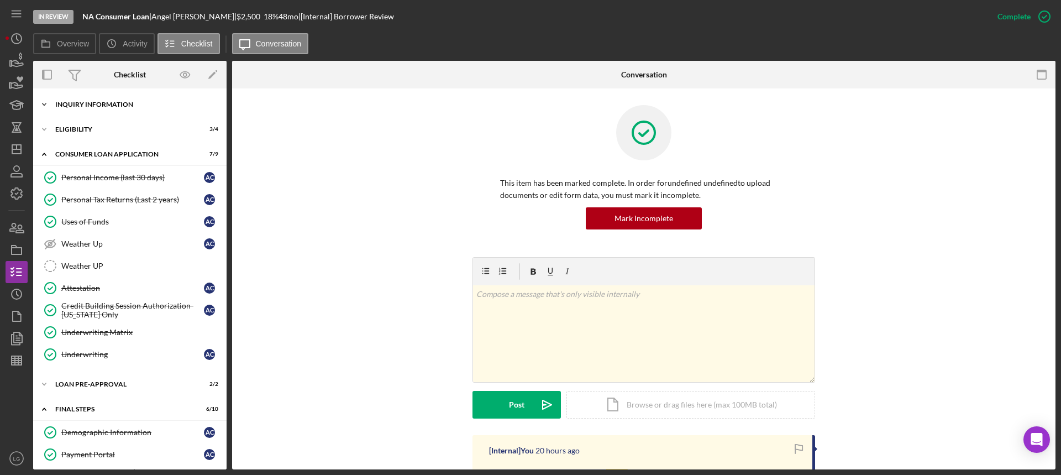
click at [137, 101] on div "Icon/Expander Inquiry Information 2 / 8" at bounding box center [129, 104] width 193 height 22
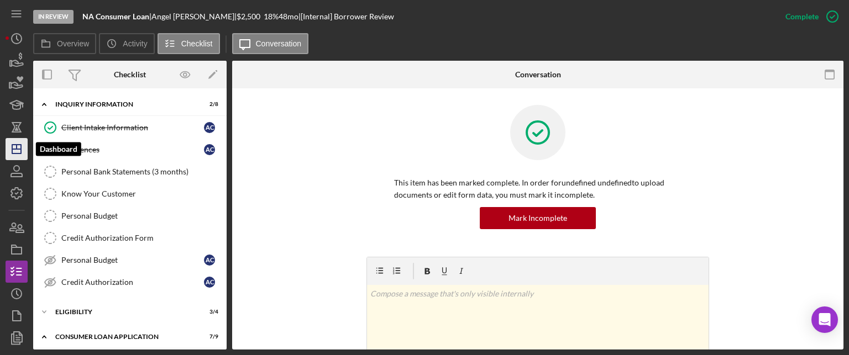
click at [23, 147] on icon "Icon/Dashboard" at bounding box center [17, 149] width 28 height 28
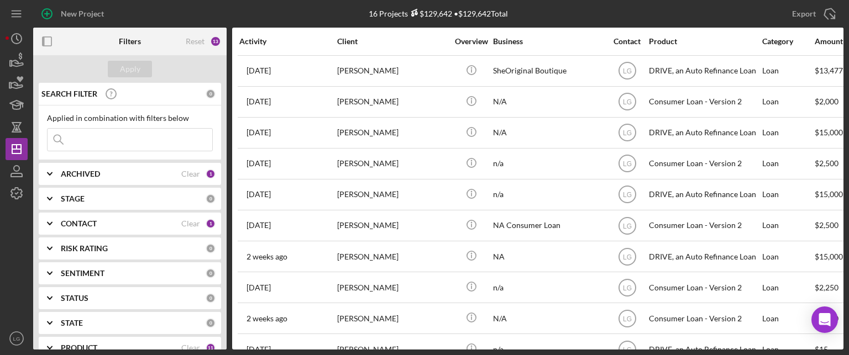
click at [106, 136] on input at bounding box center [130, 140] width 165 height 22
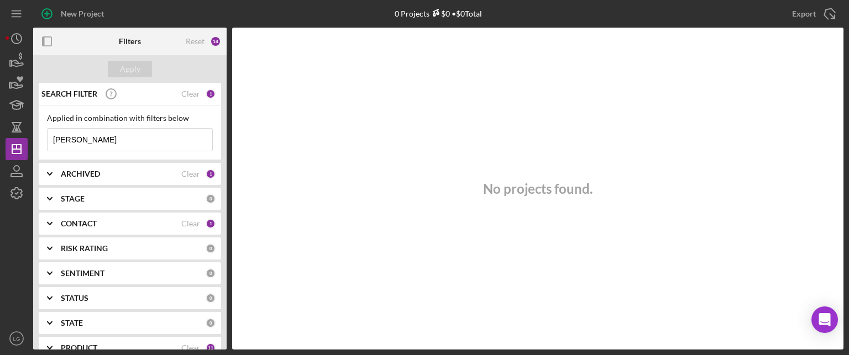
drag, startPoint x: 100, startPoint y: 138, endPoint x: 28, endPoint y: 152, distance: 73.3
click at [28, 152] on div "New Project 0 Projects $0 • $0 Total Export Icon/Export Filters Reset 14 Apply …" at bounding box center [425, 175] width 838 height 350
type input "carr"
click at [153, 223] on div "CONTACT" at bounding box center [121, 223] width 120 height 9
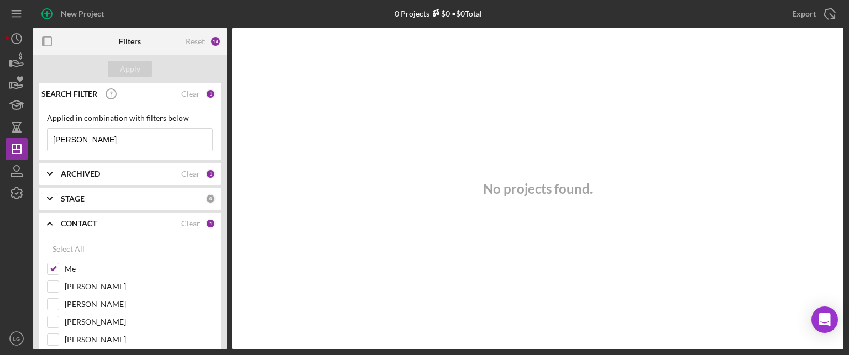
click at [106, 137] on input "carr" at bounding box center [130, 140] width 165 height 22
